Goal: Information Seeking & Learning: Learn about a topic

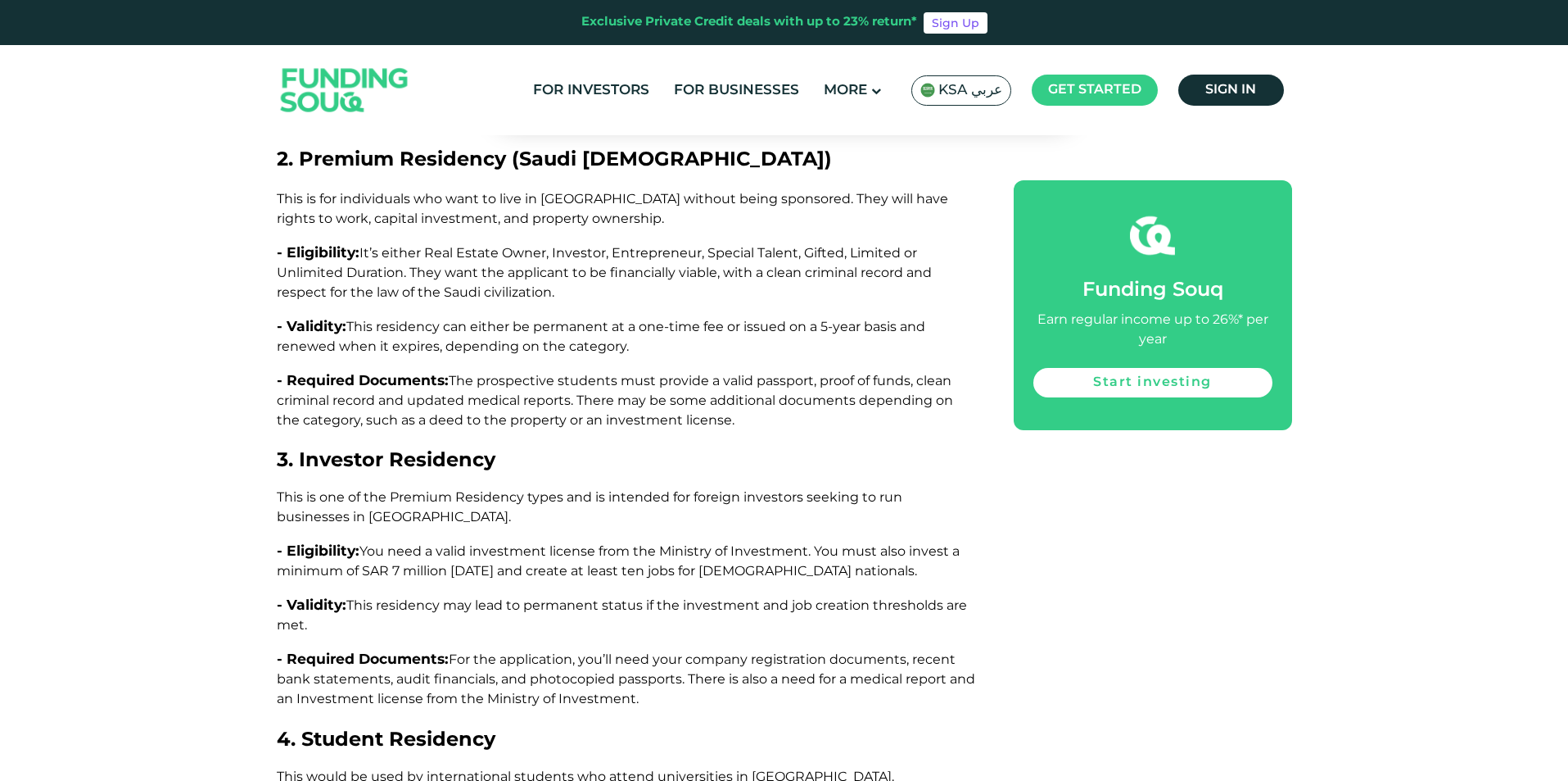
scroll to position [3605, 0]
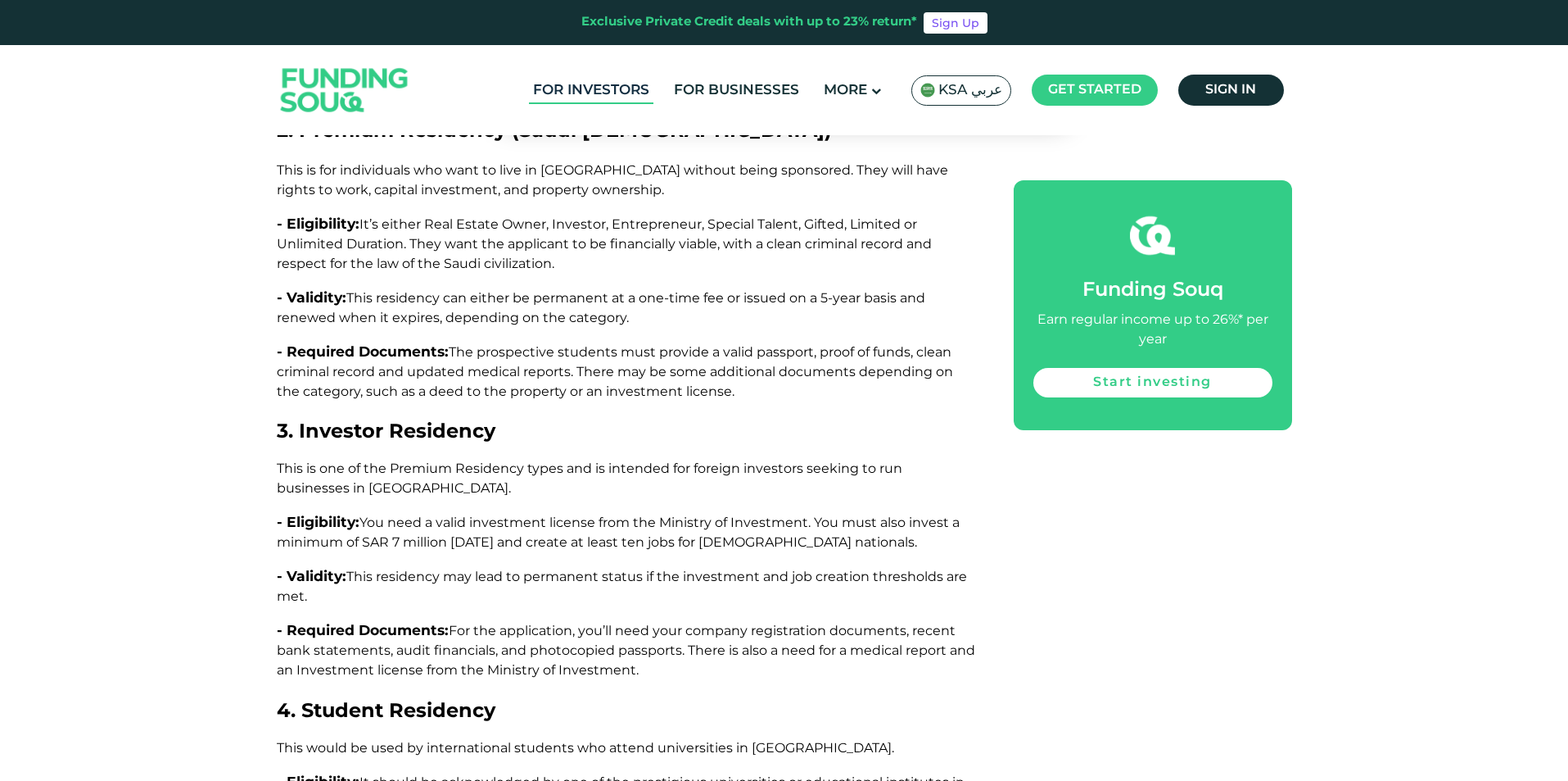
click at [618, 96] on link "For Investors" at bounding box center [591, 90] width 125 height 27
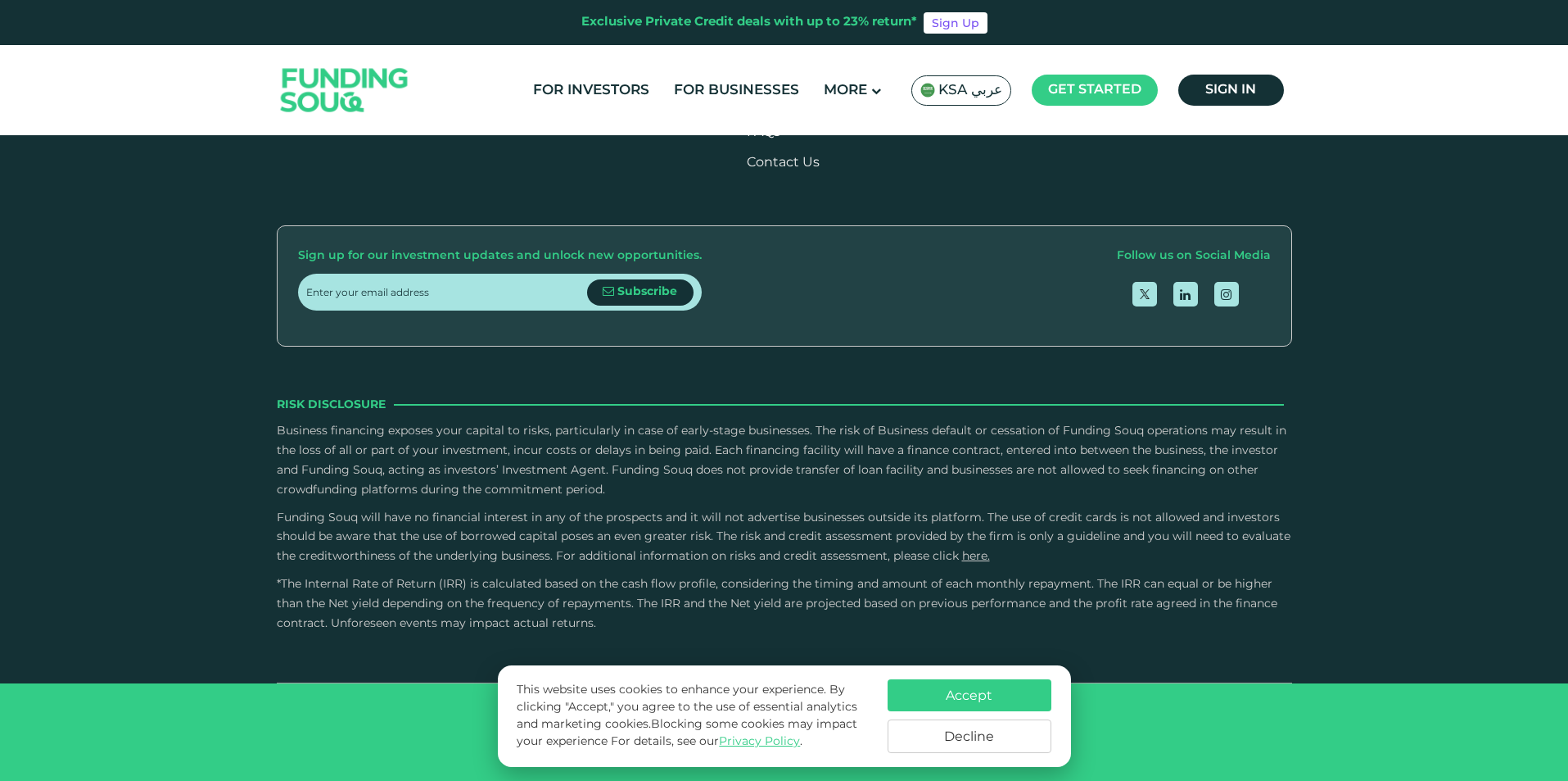
scroll to position [3195, 0]
type tc-range-slider "5"
drag, startPoint x: 819, startPoint y: 305, endPoint x: 889, endPoint y: 295, distance: 70.7
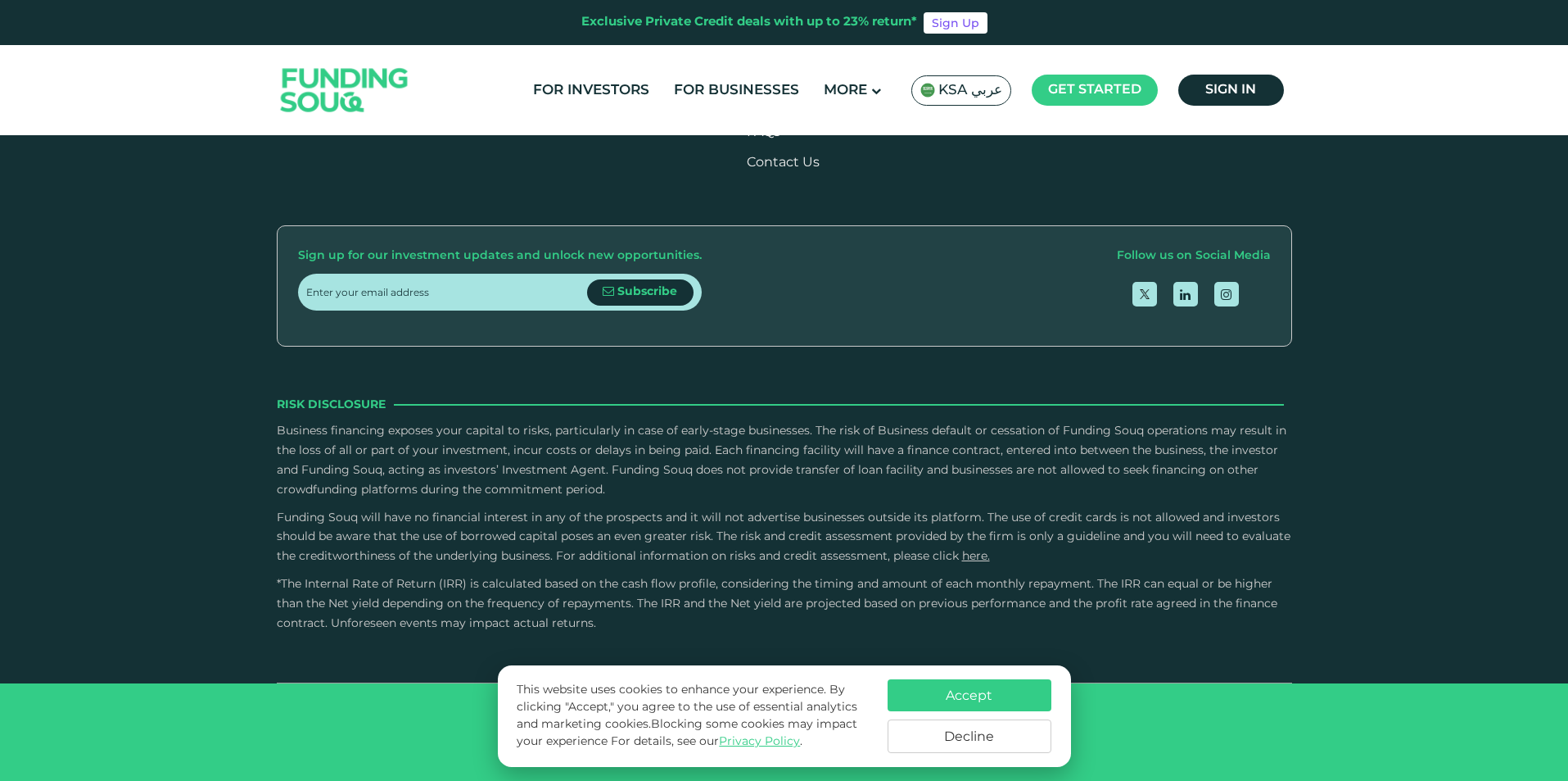
scroll to position [3605, 0]
